Goal: Task Accomplishment & Management: Complete application form

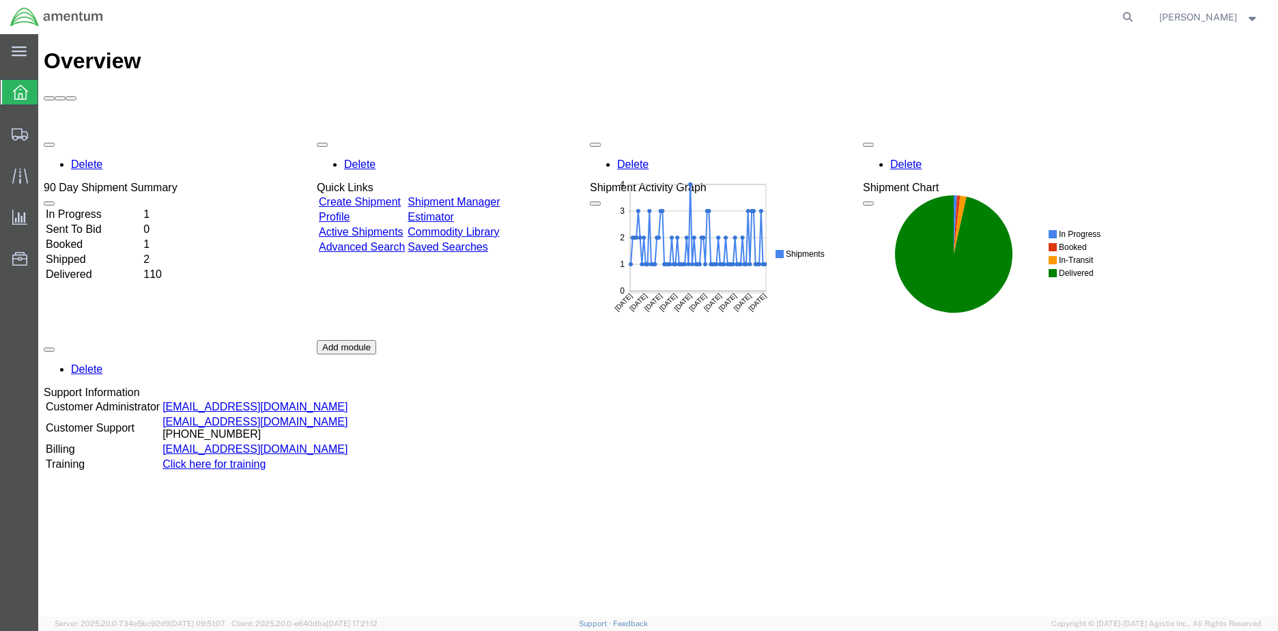
click at [100, 238] on td "Booked" at bounding box center [93, 245] width 96 height 14
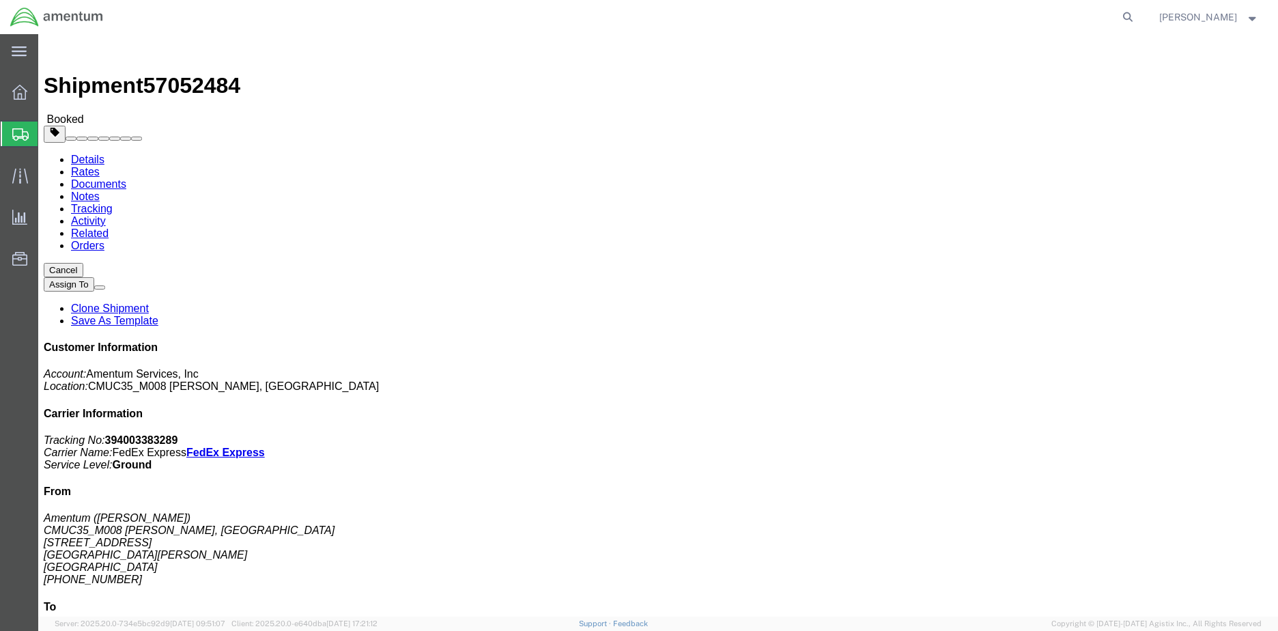
click button "Cancel"
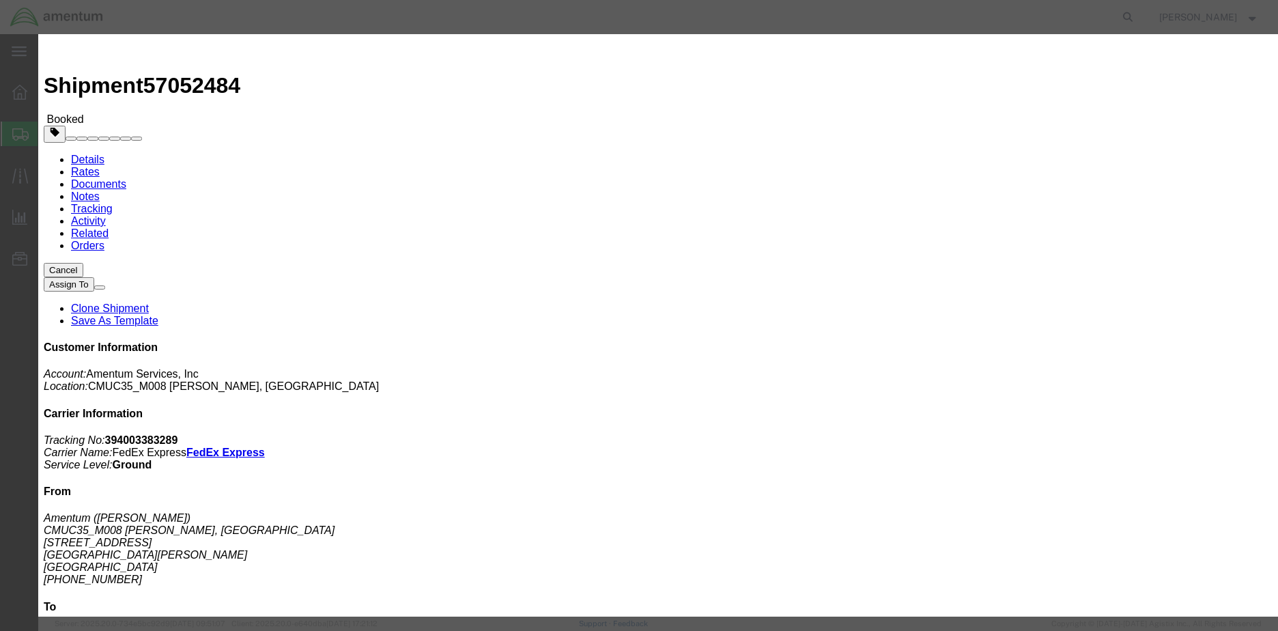
click button "Yes"
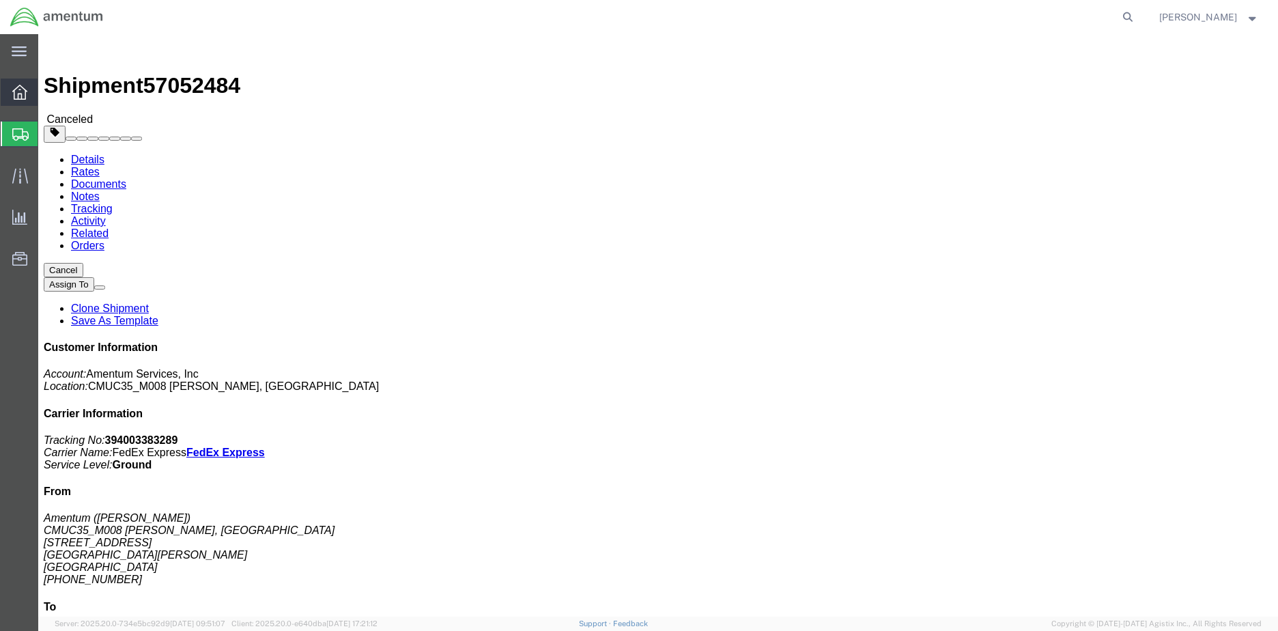
click at [21, 88] on icon at bounding box center [19, 92] width 15 height 15
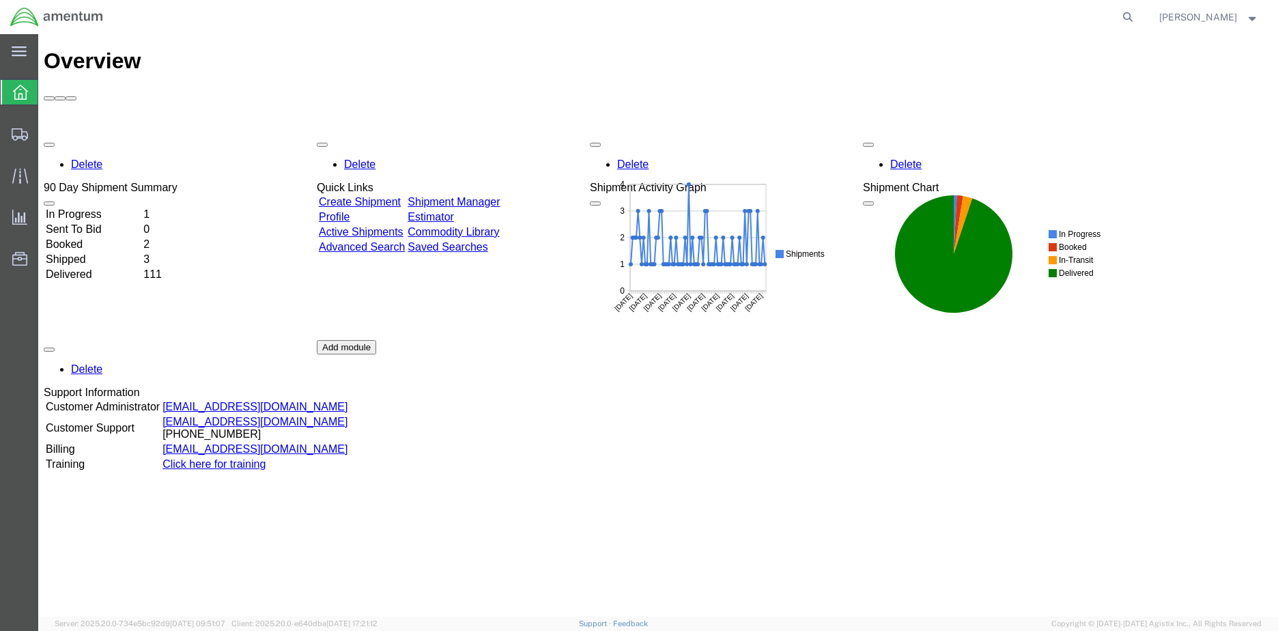
click at [104, 238] on td "Booked" at bounding box center [93, 245] width 96 height 14
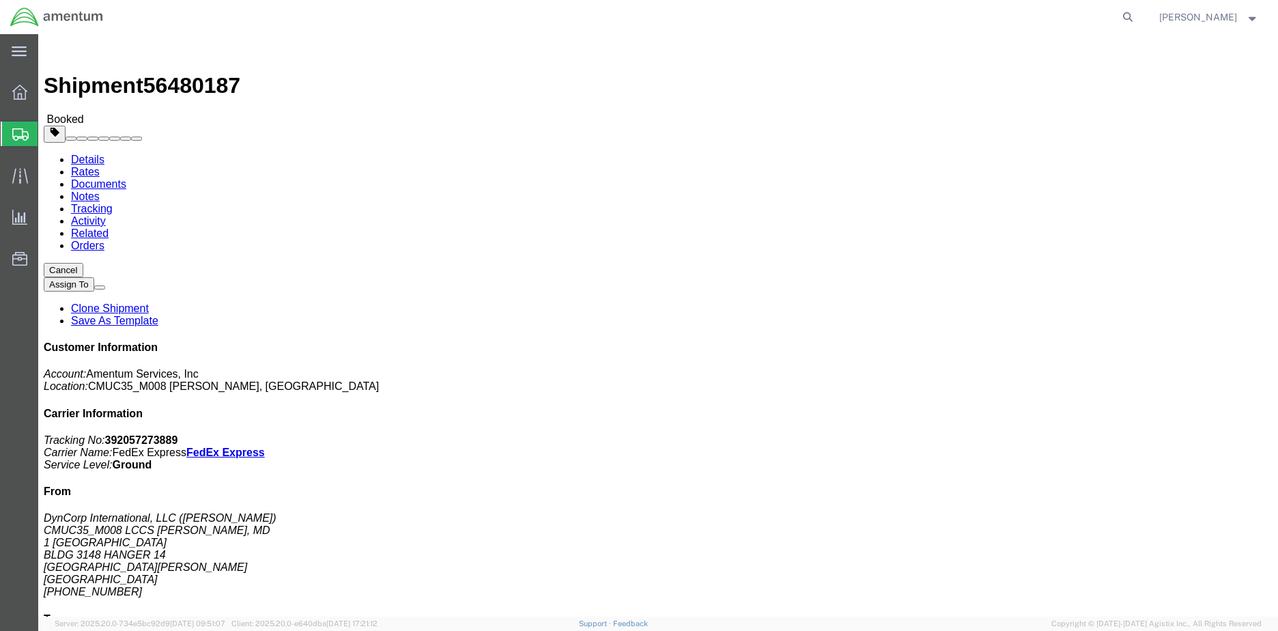
click button "Cancel"
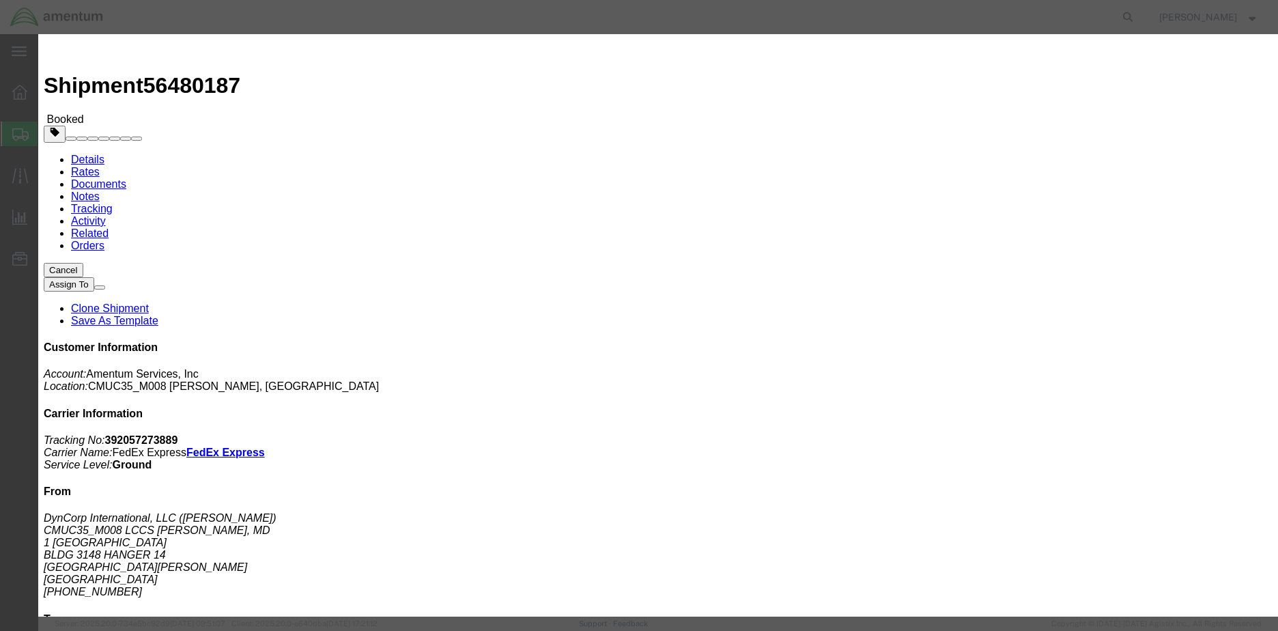
click button "Yes"
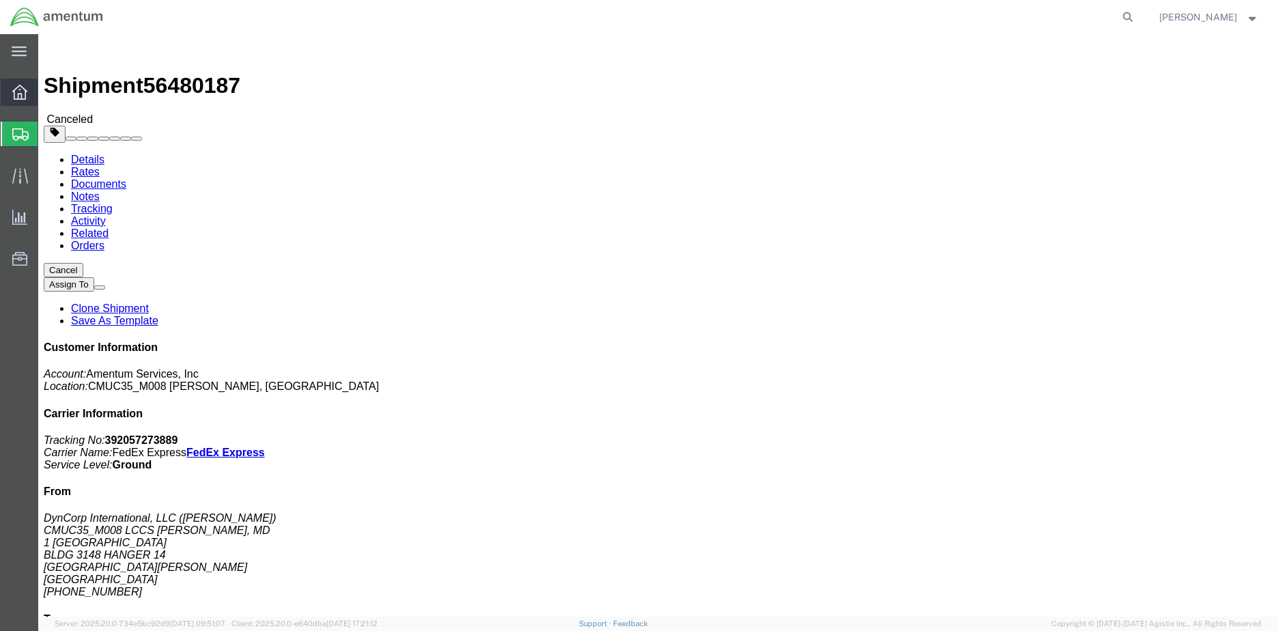
click at [23, 89] on icon at bounding box center [19, 92] width 15 height 15
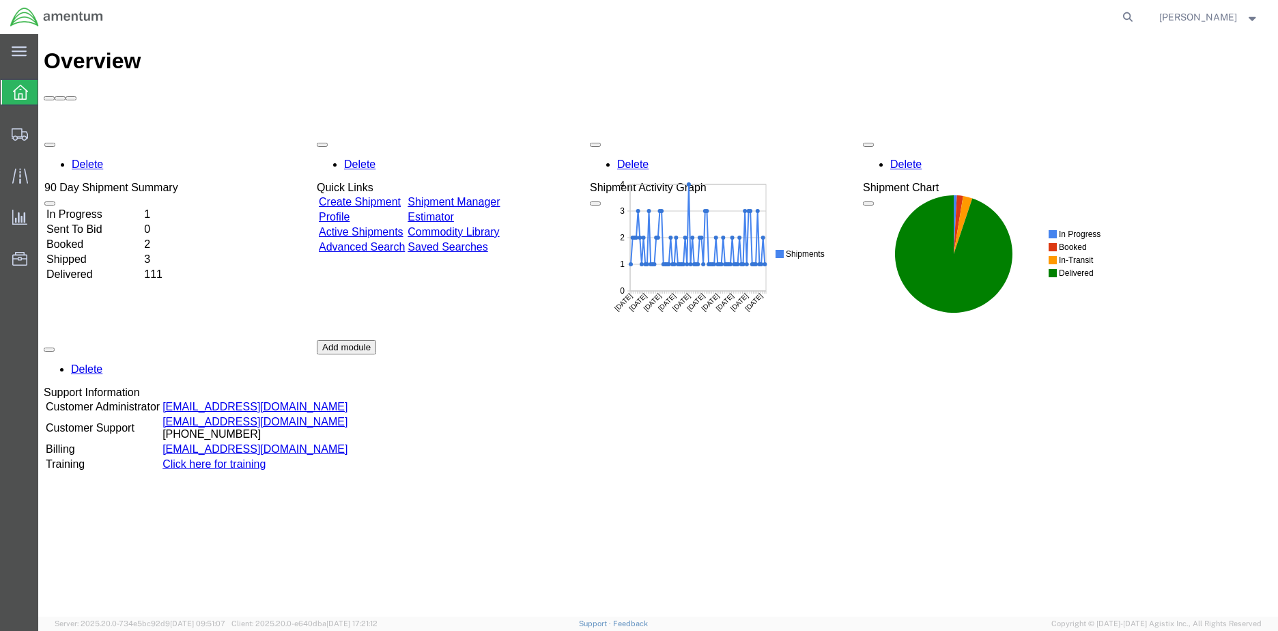
click at [108, 135] on div "Delete 90 Day Shipment Summary In Progress 1 Sent To Bid 0 Booked 2 Shipped 3 D…" at bounding box center [658, 340] width 1229 height 410
click at [118, 135] on div "Delete 90 Day Shipment Summary In Progress 1 Sent To Bid 0 Booked 2 Shipped 3 D…" at bounding box center [658, 340] width 1229 height 410
click at [749, 400] on div "Delete 90 Day Shipment Summary In Progress 1 Sent To Bid 0 Booked 2 Shipped 3 D…" at bounding box center [658, 340] width 1229 height 410
click at [102, 207] on td "In Progress" at bounding box center [93, 214] width 96 height 14
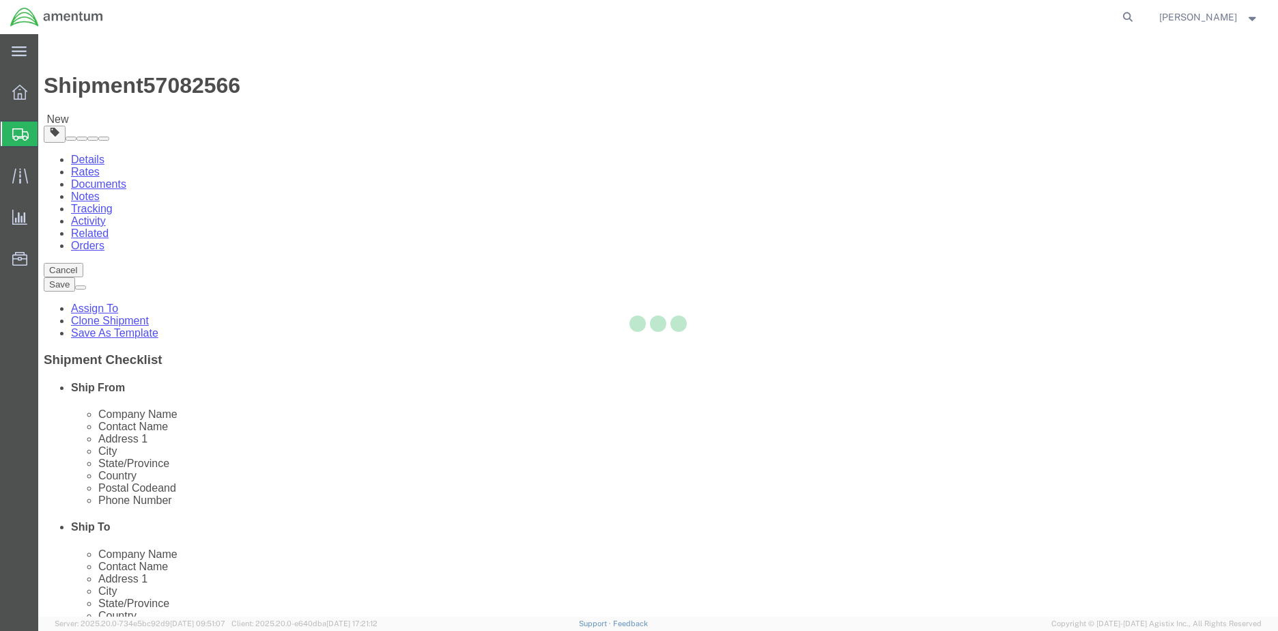
select select "42655"
select select
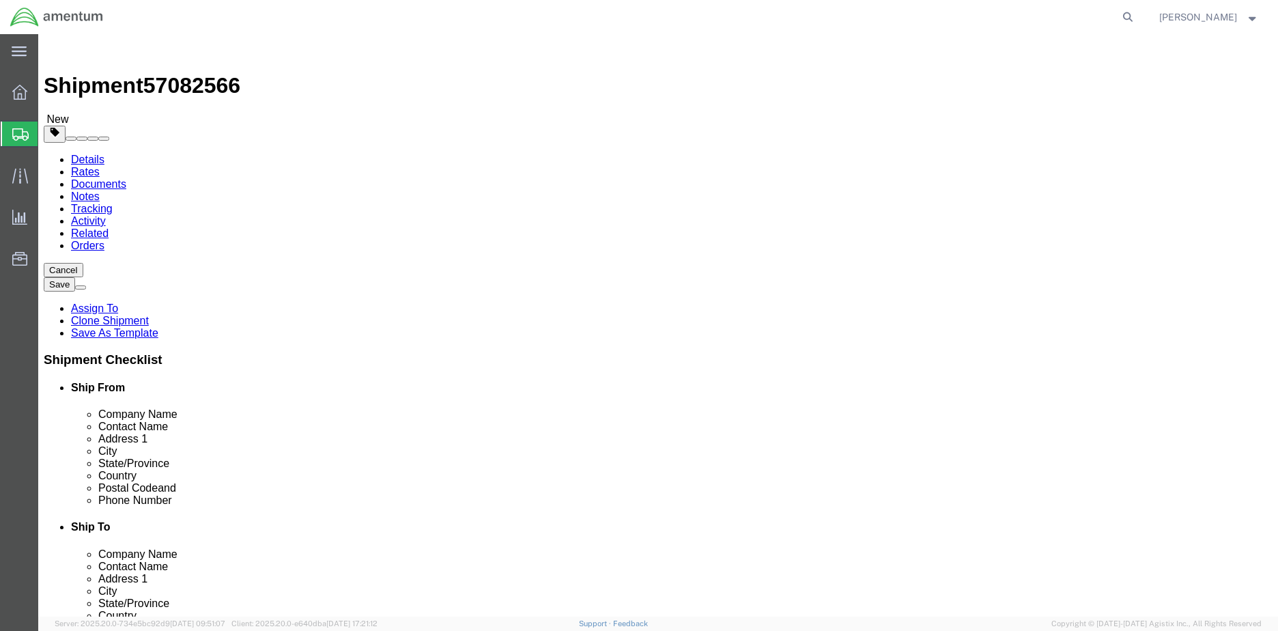
click input "text"
type input "a"
click input "ARG"
type input "ARG DEPARTMENT"
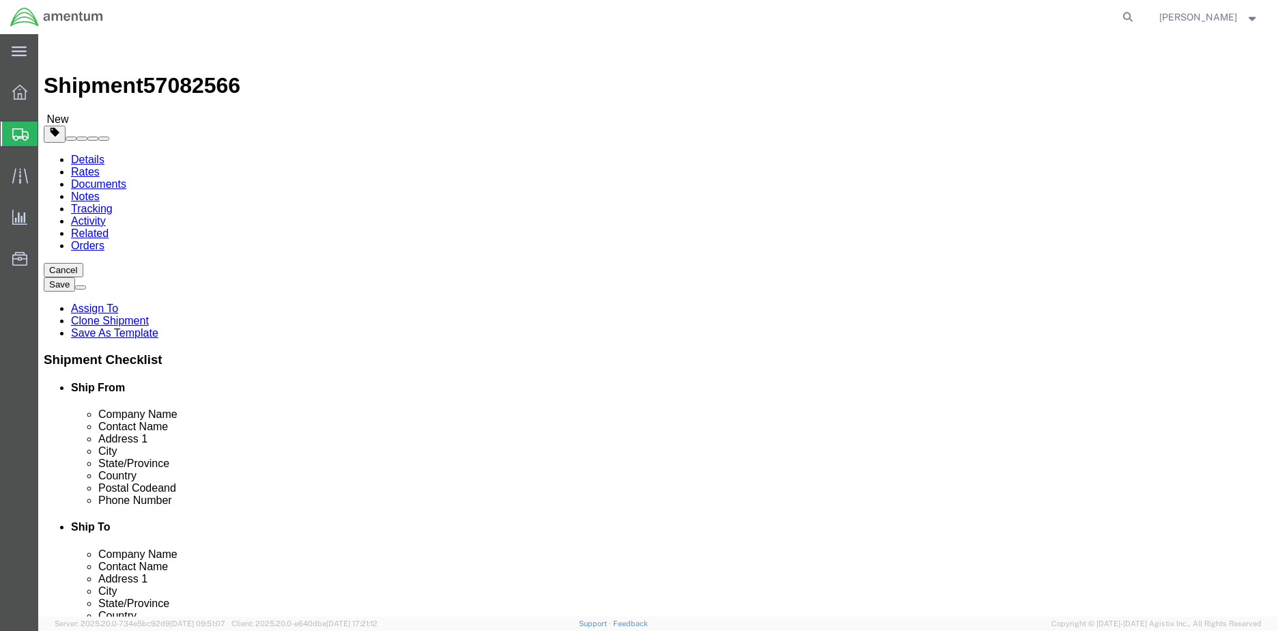
click input "TEXTRON AVIATION PARTS DIST ATTN: ARG"
click input "ARG DEPARTMENT"
click input "text"
type input "[PHONE_NUMBER]"
click div "Location My Profile Location [PHONE_NUMBER] [PHONE_NUMBER] [PHONE_NUMBER] [PHON…"
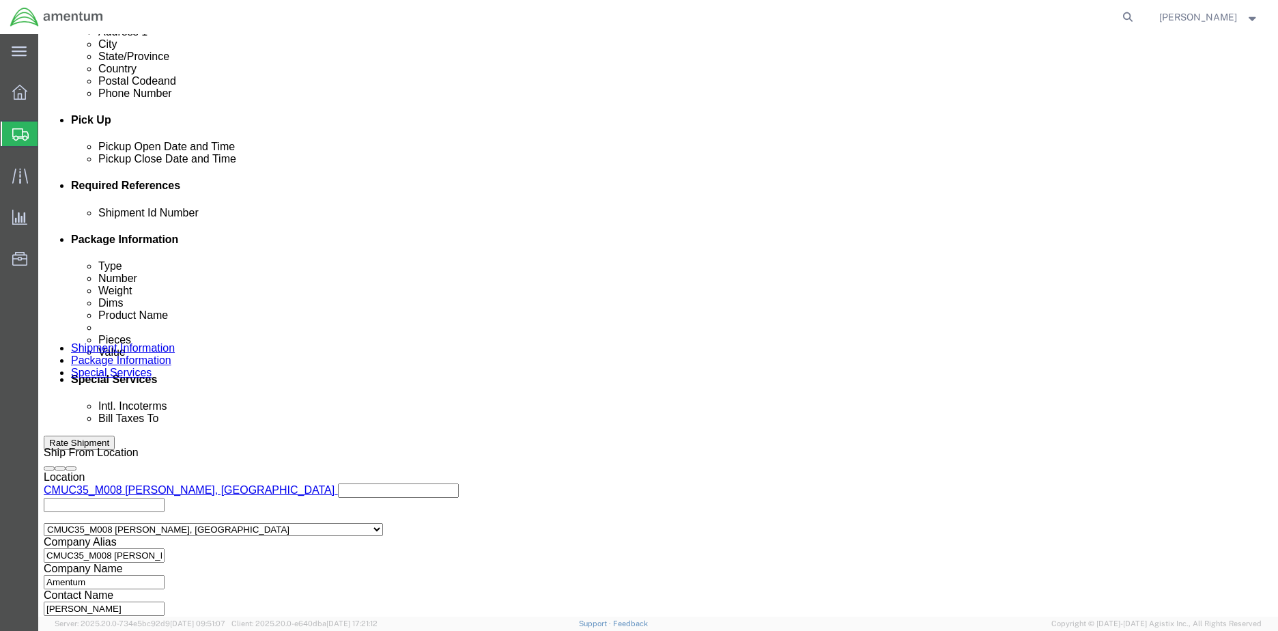
scroll to position [642, 0]
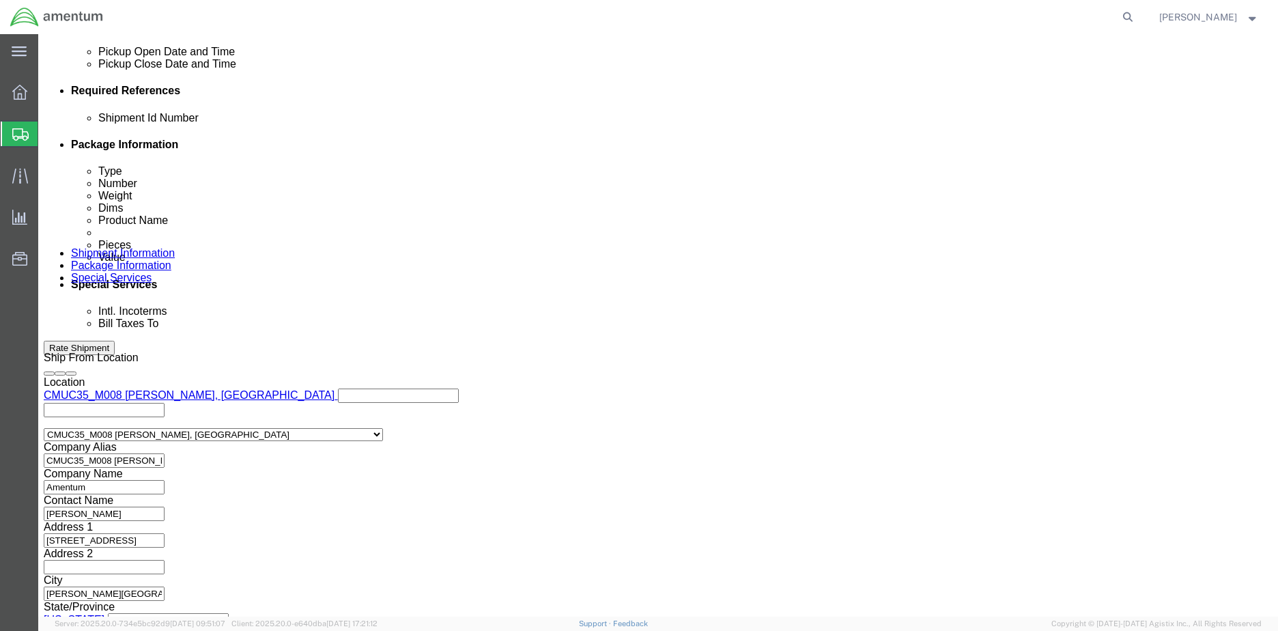
click button "Continue"
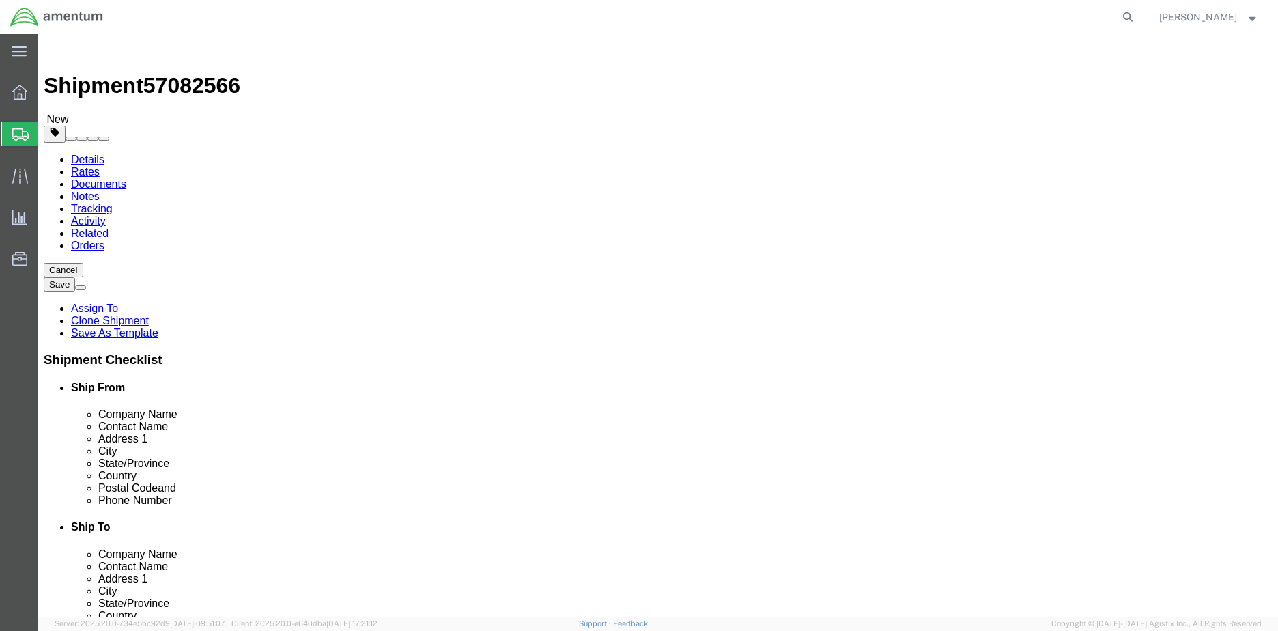
click dd
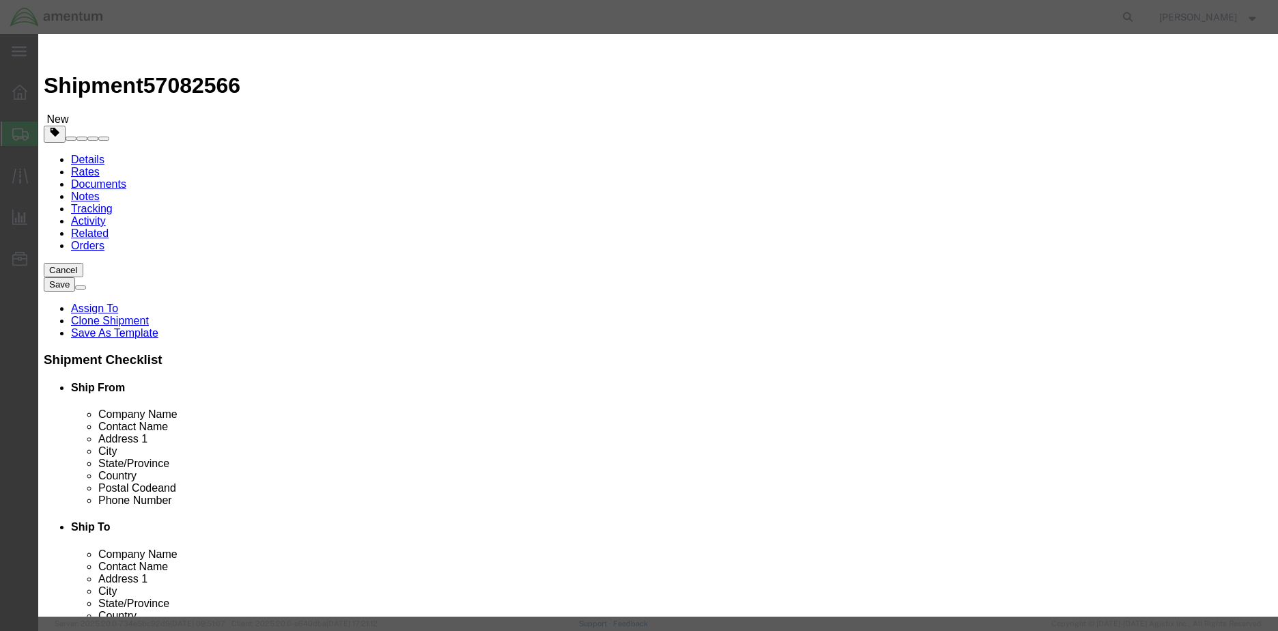
click input "text"
type input "4322.00"
click button "Save & Close"
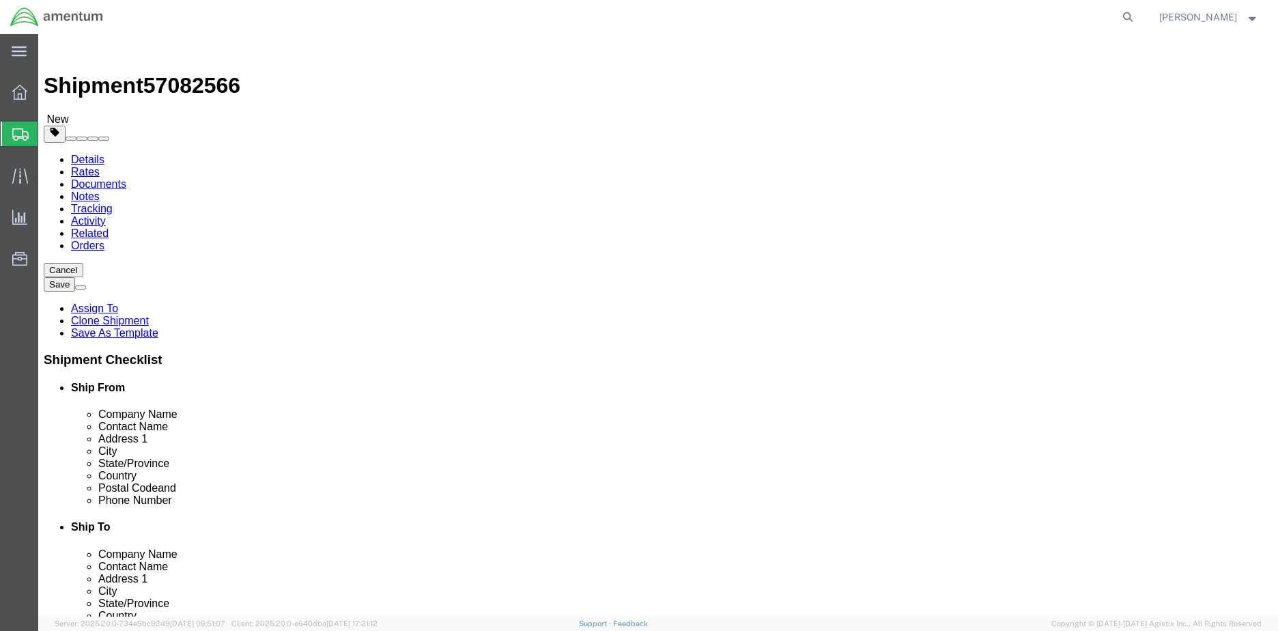
click button "Rate Shipment"
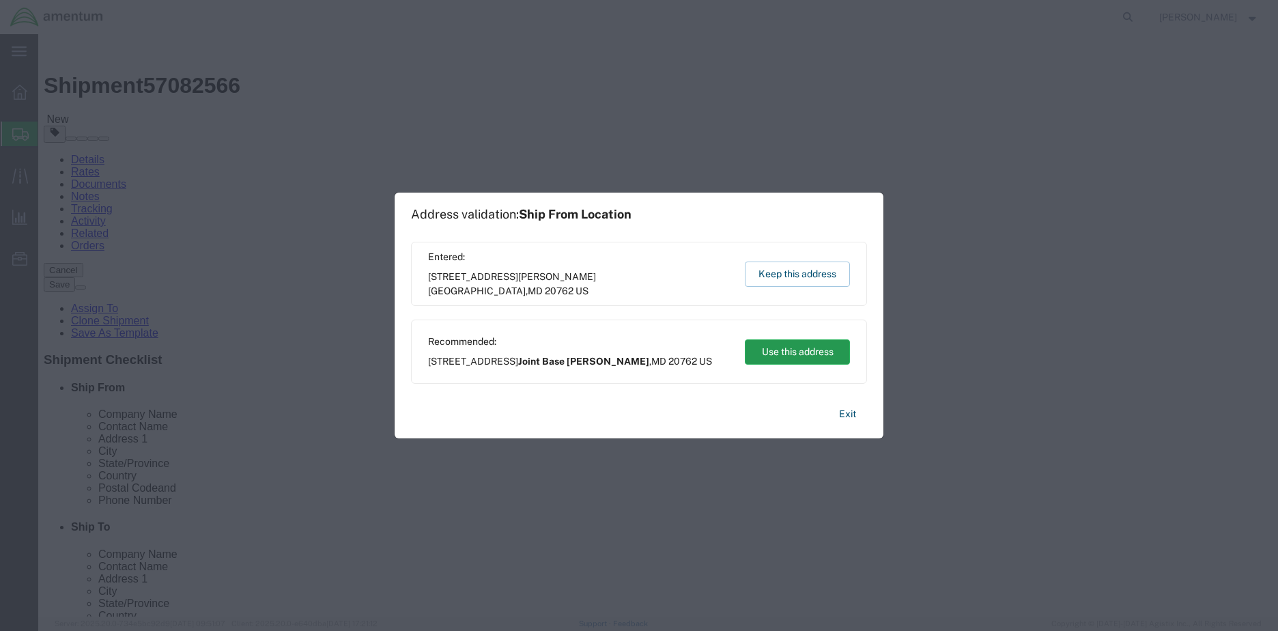
drag, startPoint x: 758, startPoint y: 312, endPoint x: 796, endPoint y: 346, distance: 51.2
click at [796, 346] on button "Use this address" at bounding box center [797, 351] width 105 height 25
